Goal: Task Accomplishment & Management: Complete application form

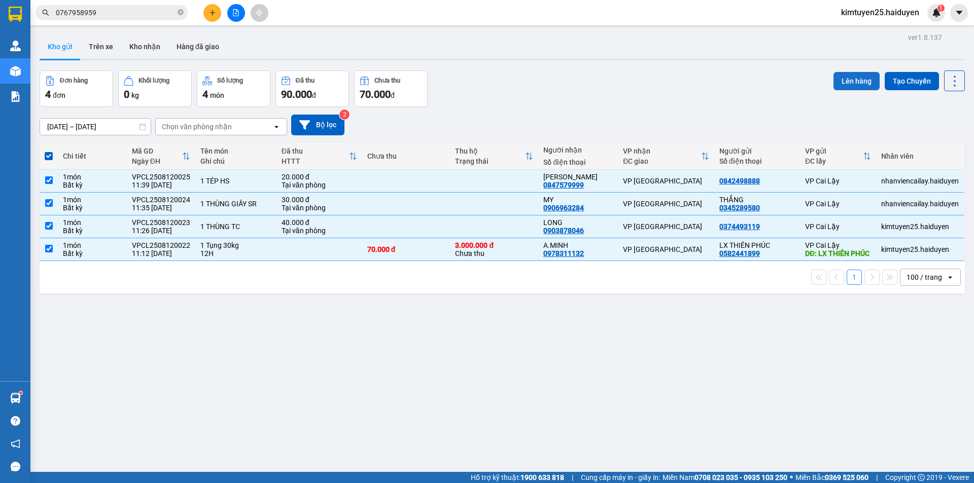
click at [851, 76] on button "Lên hàng" at bounding box center [856, 81] width 46 height 18
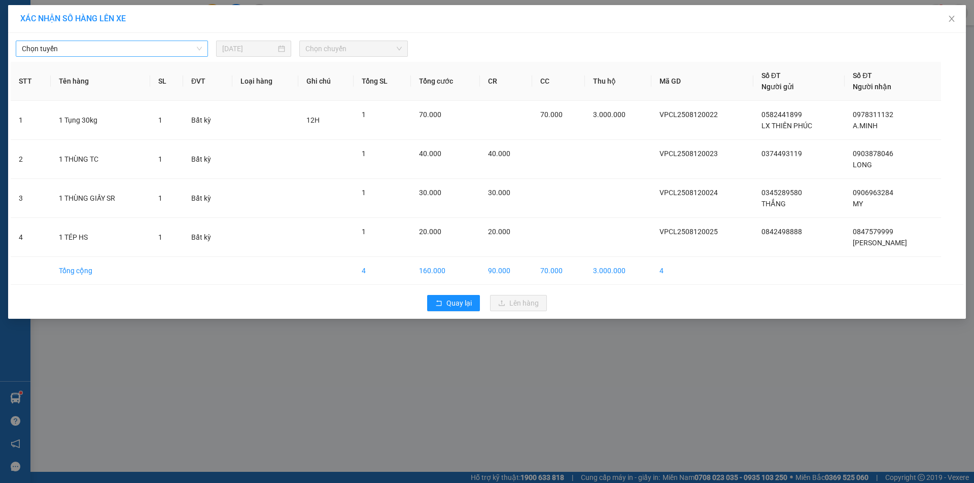
click at [119, 45] on span "Chọn tuyến" at bounding box center [112, 48] width 180 height 15
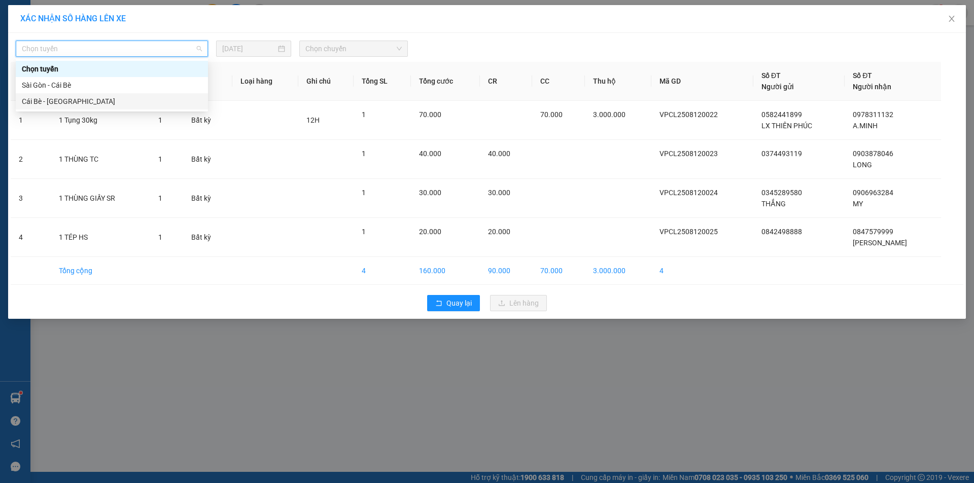
click at [127, 106] on div "Cái Bè - [GEOGRAPHIC_DATA]" at bounding box center [112, 101] width 180 height 11
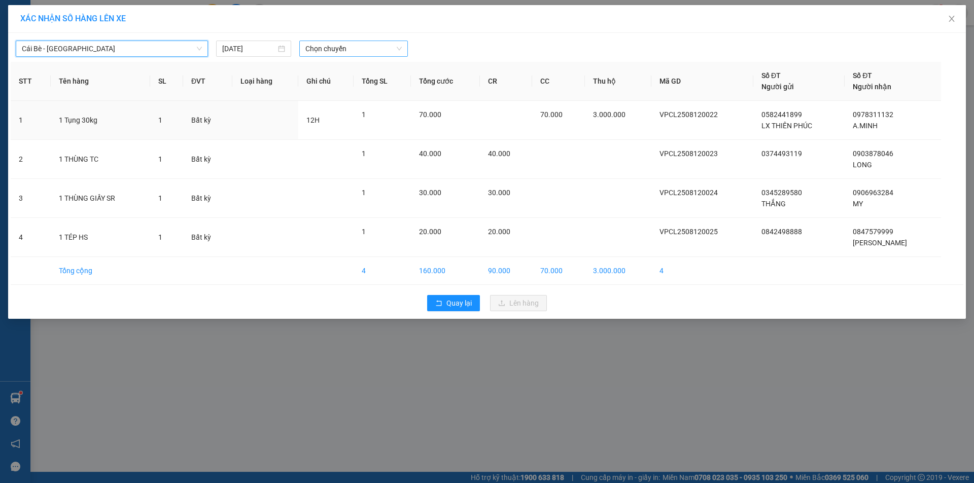
click at [346, 44] on span "Chọn chuyến" at bounding box center [353, 48] width 96 height 15
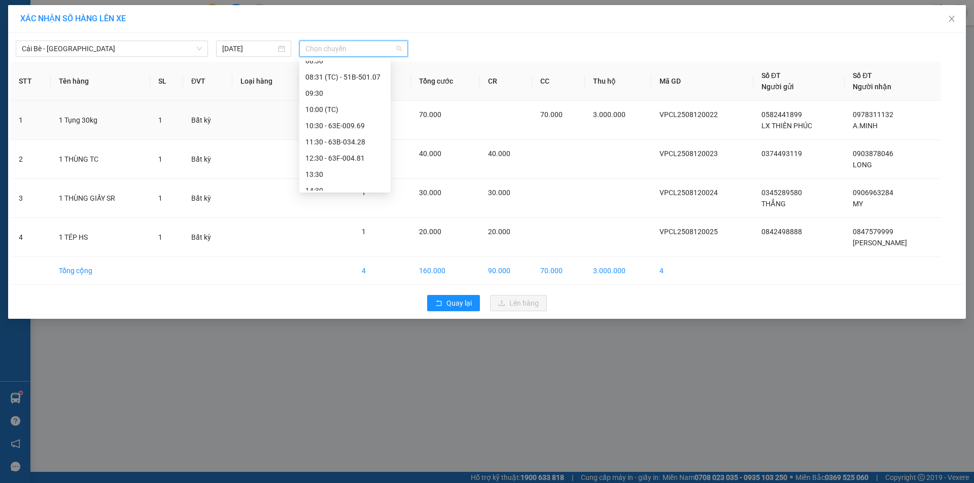
scroll to position [195, 0]
click at [355, 137] on div "11:30 - 63B-034.28" at bounding box center [344, 133] width 79 height 11
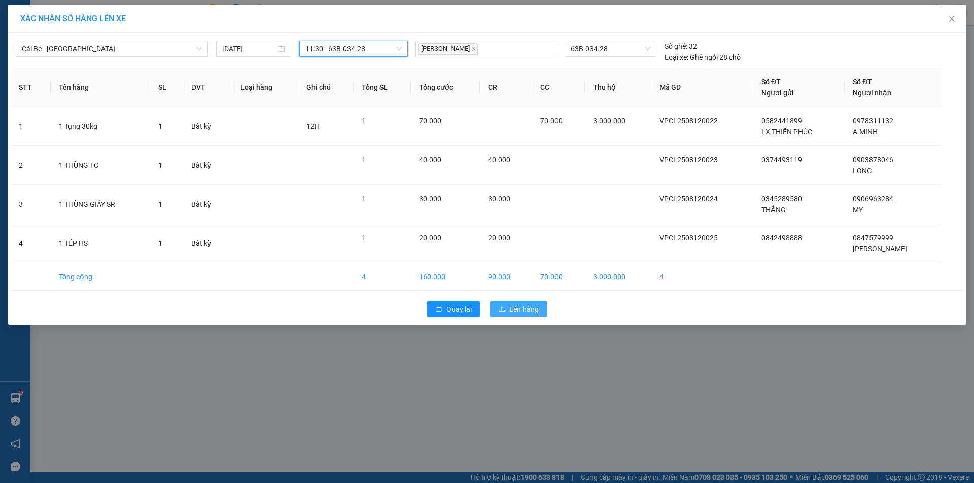
click at [526, 305] on span "Lên hàng" at bounding box center [523, 309] width 29 height 11
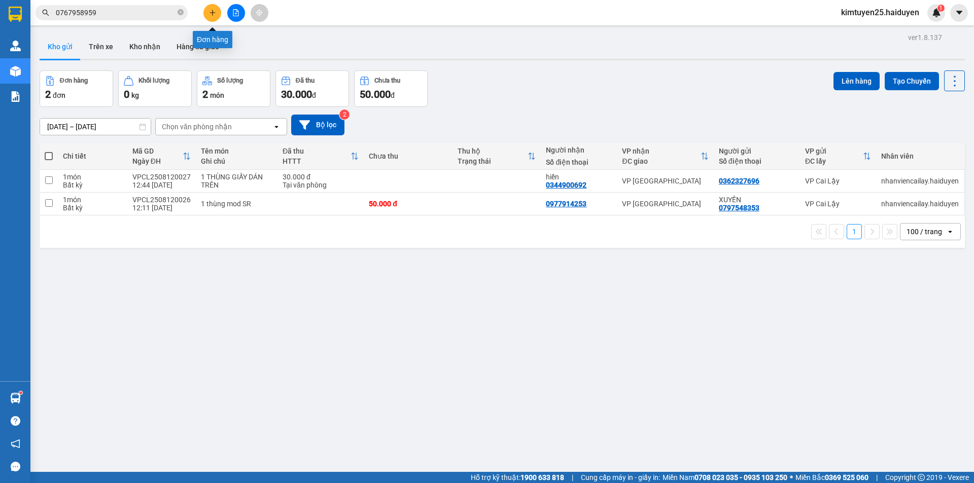
click at [213, 13] on icon "plus" at bounding box center [212, 12] width 6 height 1
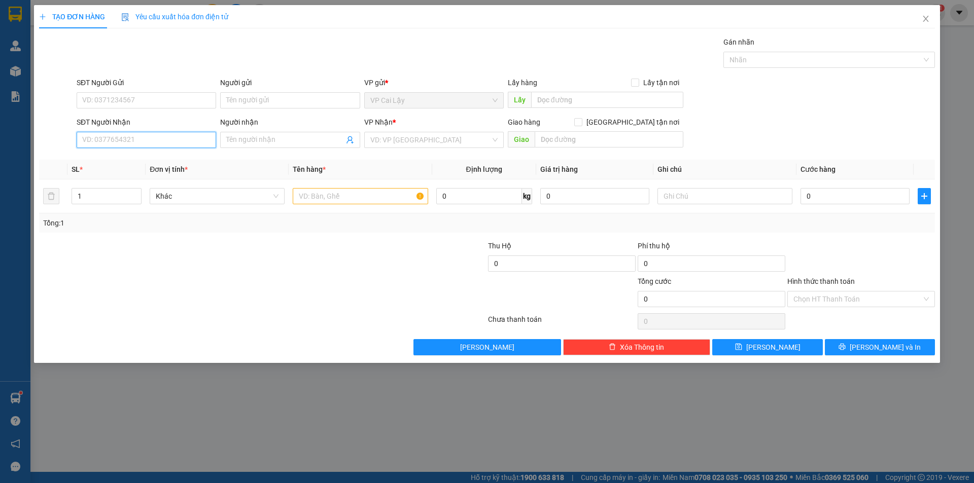
click at [154, 148] on input "SĐT Người Nhận" at bounding box center [146, 140] width 139 height 16
type input "0379560951"
click at [242, 131] on div "Người nhận" at bounding box center [289, 124] width 139 height 15
click at [244, 136] on input "Người nhận" at bounding box center [284, 139] width 117 height 11
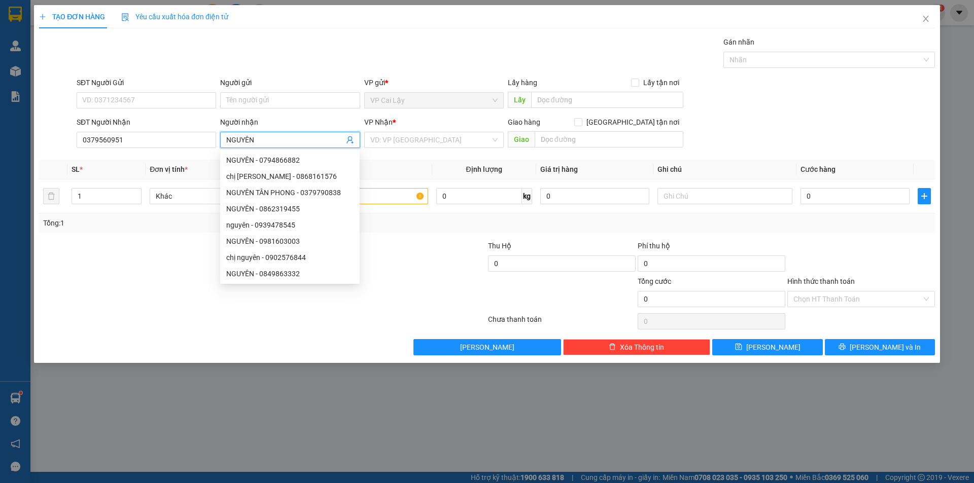
type input "NGUYÊN"
click at [139, 261] on div at bounding box center [187, 257] width 299 height 35
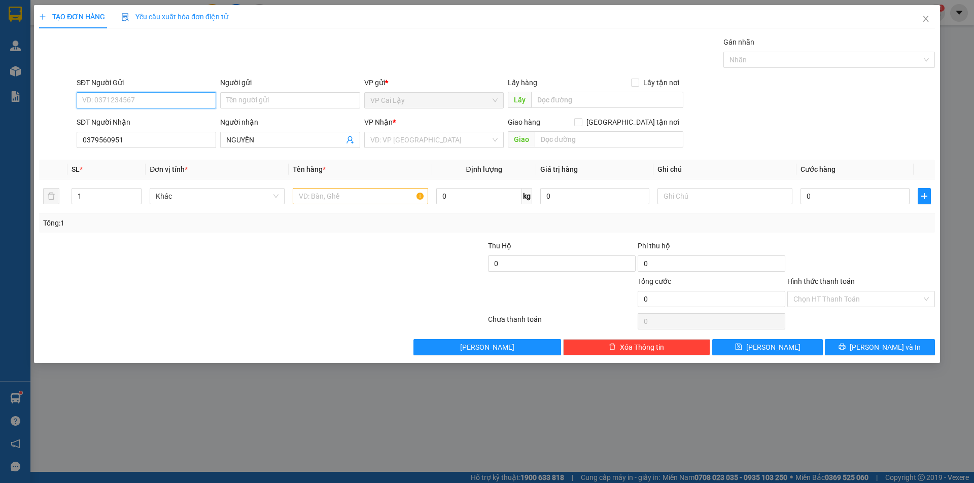
click at [141, 100] on input "SĐT Người Gửi" at bounding box center [146, 100] width 139 height 16
type input "0706751144"
click at [413, 147] on input "search" at bounding box center [430, 139] width 120 height 15
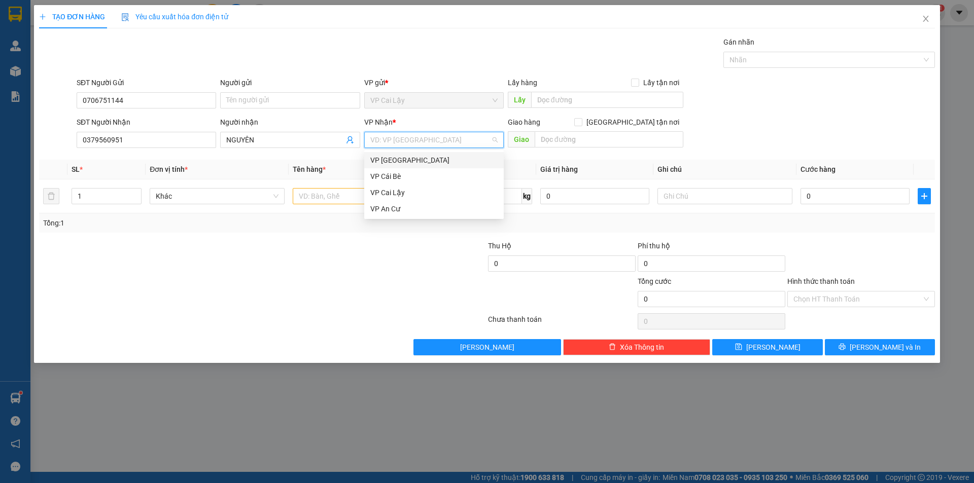
click at [413, 166] on div "VP [GEOGRAPHIC_DATA]" at bounding box center [433, 160] width 139 height 16
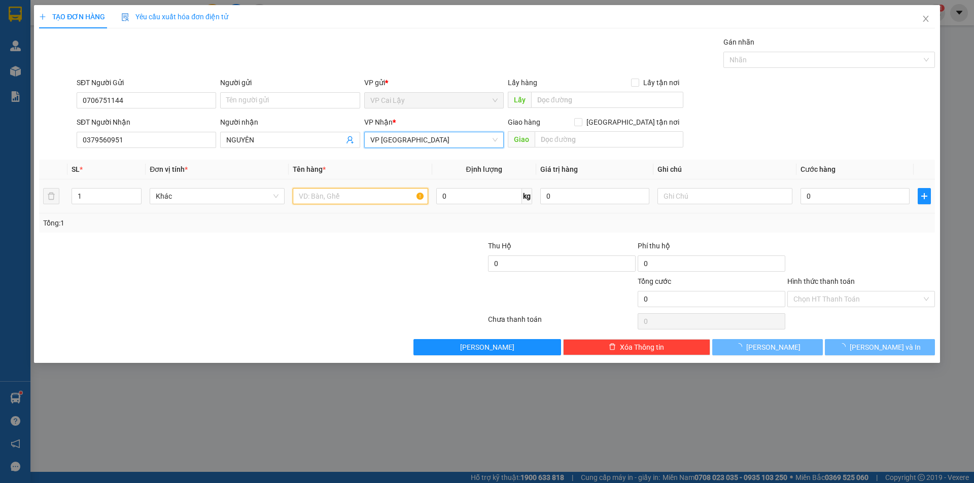
click at [339, 192] on input "text" at bounding box center [360, 196] width 135 height 16
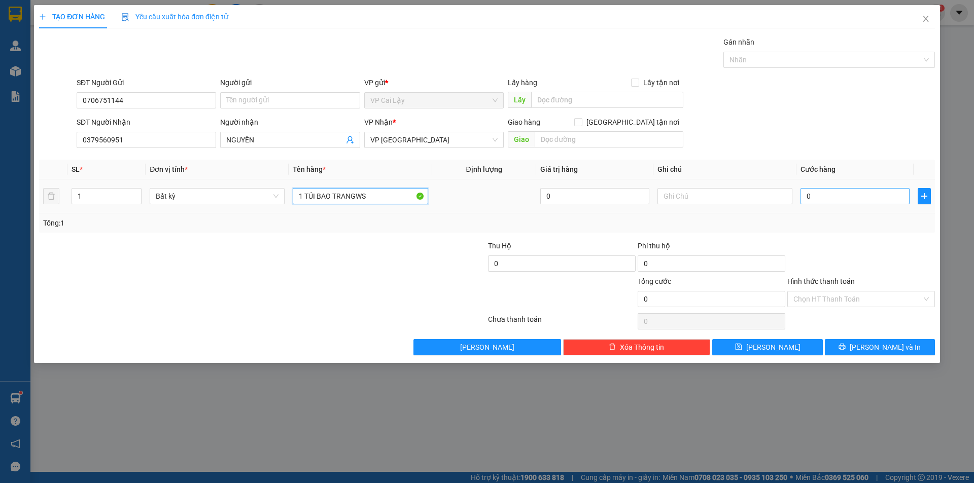
type input "1 TÚI BAO TRANGWS"
click at [866, 198] on input "0" at bounding box center [854, 196] width 109 height 16
type input "2"
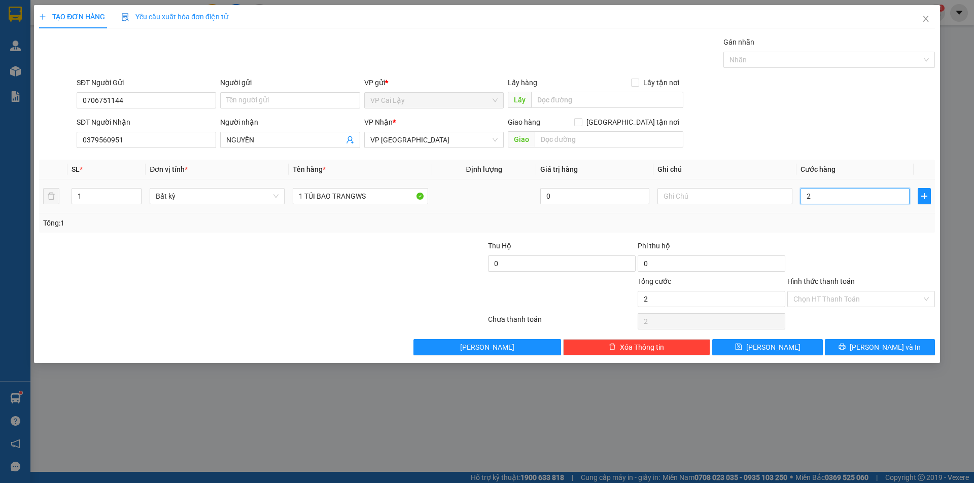
type input "20"
click at [847, 109] on div "SĐT Người Gửi 0706751144 Người gửi Tên người gửi VP gửi * VP [PERSON_NAME] Lậy …" at bounding box center [506, 94] width 862 height 35
type input "20.000"
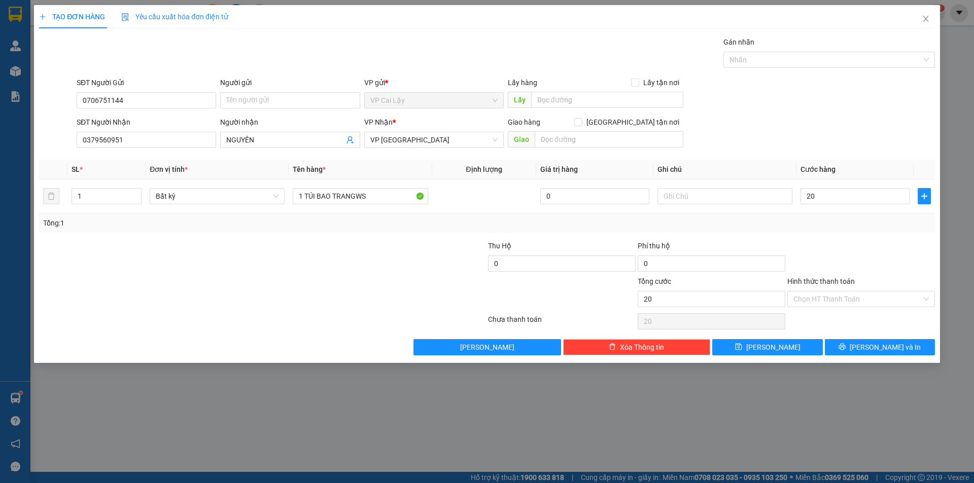
type input "20.000"
click at [860, 302] on input "Hình thức thanh toán" at bounding box center [857, 299] width 128 height 15
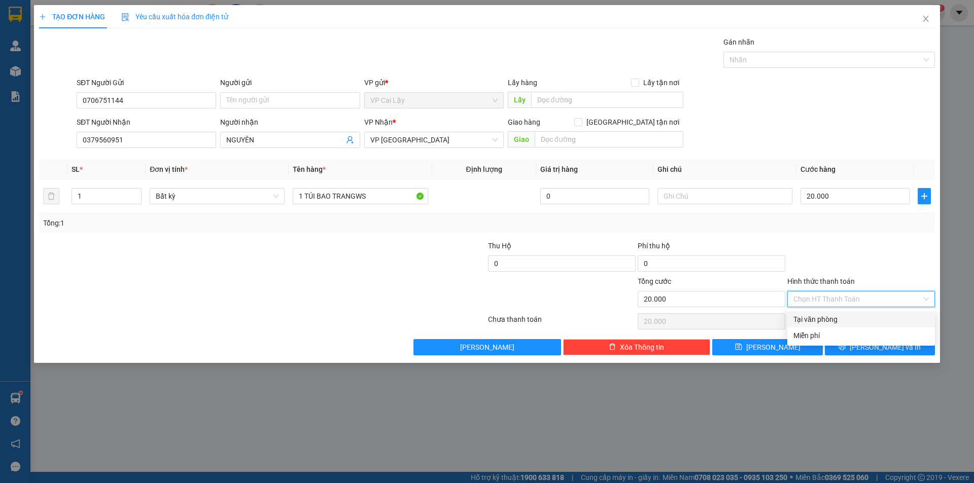
click at [847, 318] on div "Tại văn phòng" at bounding box center [860, 319] width 135 height 11
type input "0"
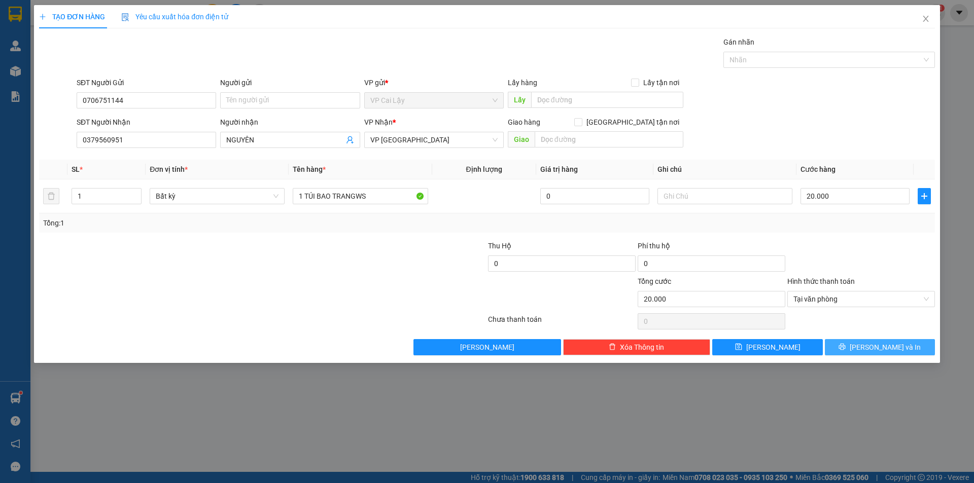
click at [864, 354] on button "[PERSON_NAME] và In" at bounding box center [879, 347] width 110 height 16
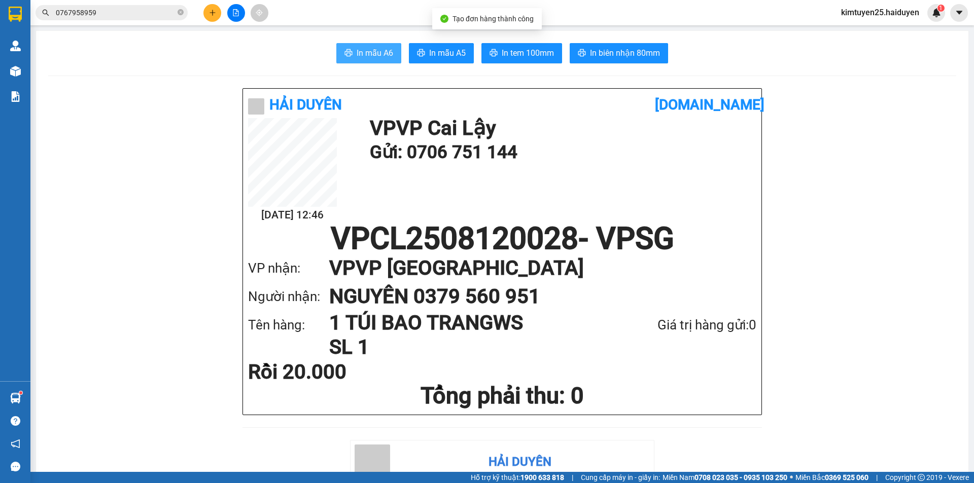
click at [345, 52] on icon "printer" at bounding box center [349, 52] width 8 height 7
drag, startPoint x: 490, startPoint y: 47, endPoint x: 632, endPoint y: 399, distance: 379.3
click at [490, 48] on button "In tem 100mm" at bounding box center [521, 53] width 81 height 20
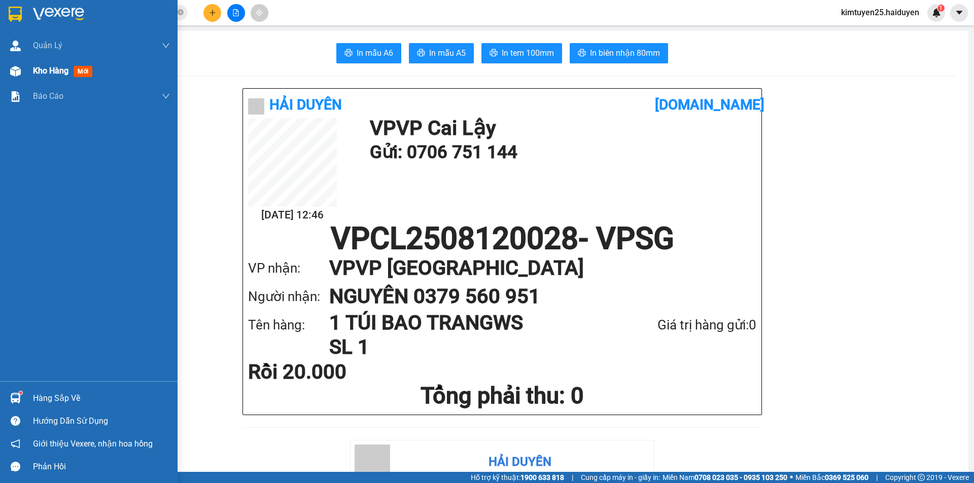
click at [15, 68] on img at bounding box center [15, 71] width 11 height 11
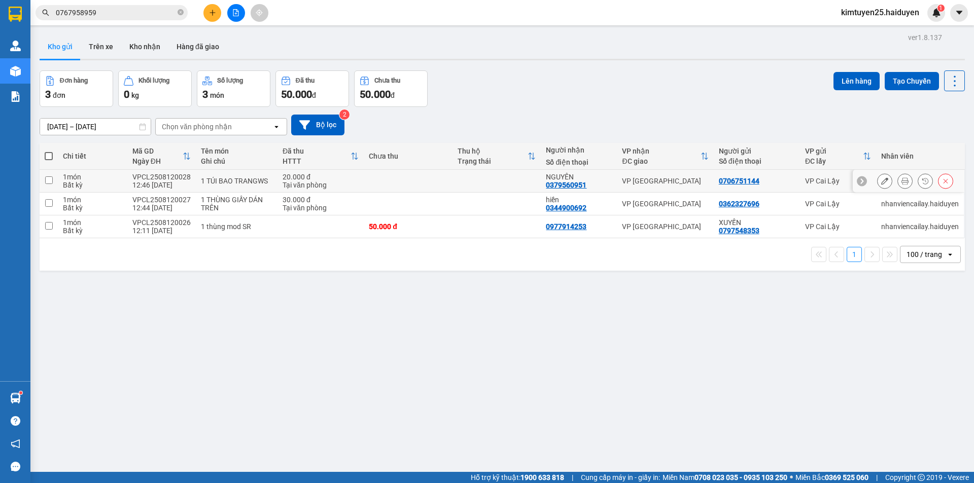
click at [411, 177] on td at bounding box center [408, 181] width 89 height 23
checkbox input "true"
